Goal: Task Accomplishment & Management: Manage account settings

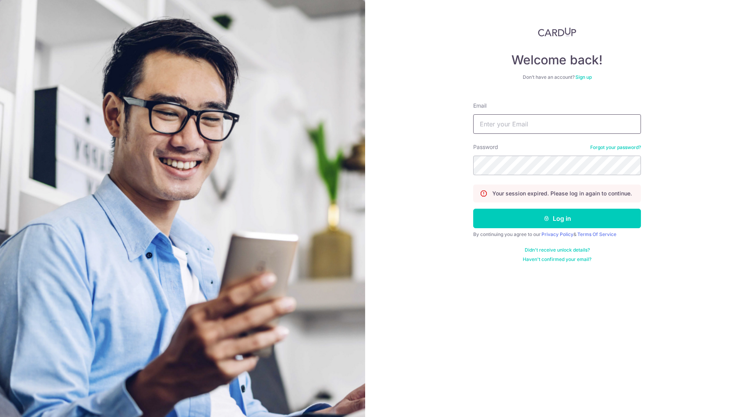
click at [499, 126] on input "Email" at bounding box center [557, 124] width 168 height 20
type input "[EMAIL_ADDRESS][DOMAIN_NAME]"
click at [473, 209] on button "Log in" at bounding box center [557, 219] width 168 height 20
